Goal: Find specific page/section: Find specific page/section

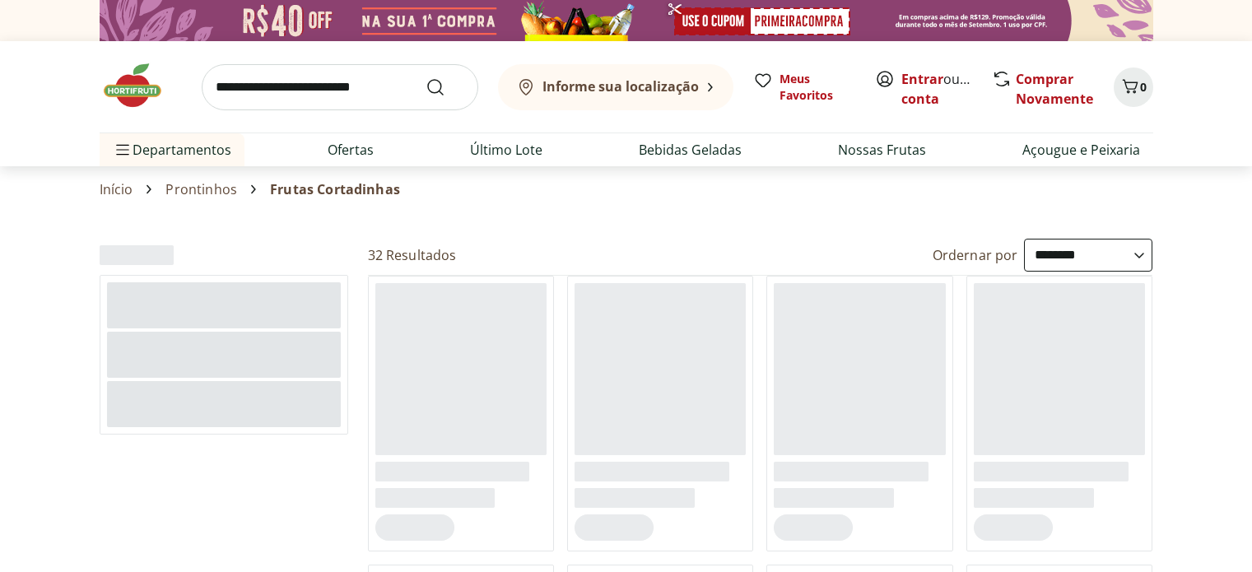
select select "**********"
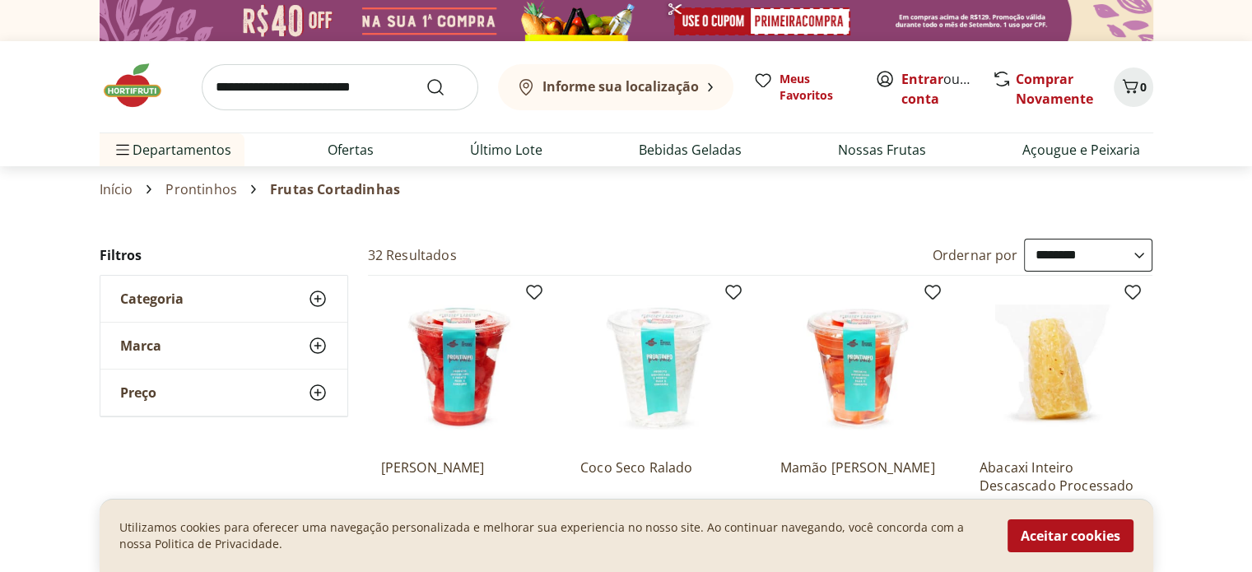
click at [211, 190] on link "Prontinhos" at bounding box center [201, 189] width 72 height 15
